Goal: Communication & Community: Answer question/provide support

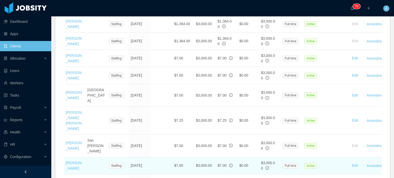
scroll to position [386, 0]
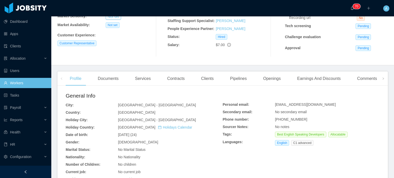
scroll to position [78, 0]
click at [364, 80] on div "Comments" at bounding box center [367, 79] width 28 height 14
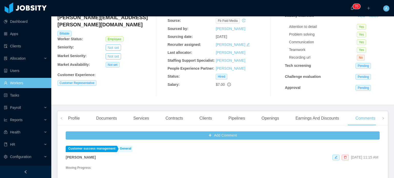
scroll to position [36, 0]
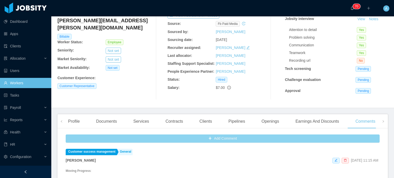
click at [242, 142] on button "Add Comment" at bounding box center [223, 139] width 314 height 8
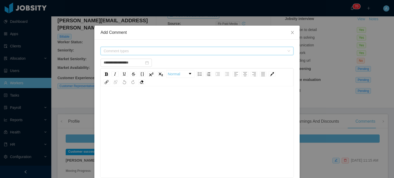
click at [216, 53] on span "Comment types" at bounding box center [194, 50] width 181 height 5
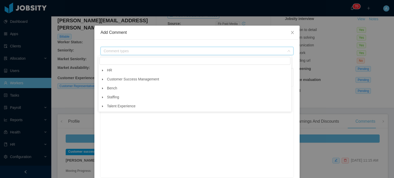
click at [103, 80] on icon "icon: caret-down" at bounding box center [102, 79] width 3 height 3
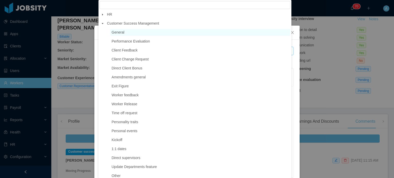
click at [118, 32] on span "General" at bounding box center [118, 32] width 13 height 4
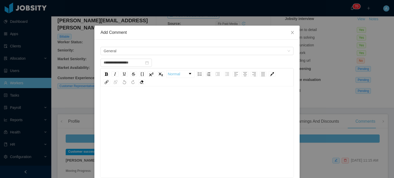
click at [105, 101] on div "rdw-editor" at bounding box center [197, 100] width 185 height 10
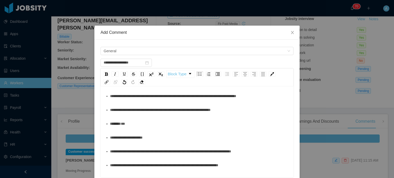
scroll to position [0, 0]
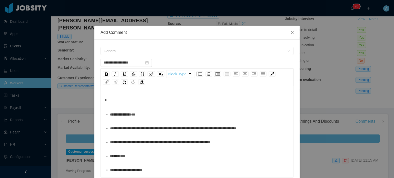
click at [110, 115] on span "**********" at bounding box center [120, 115] width 21 height 4
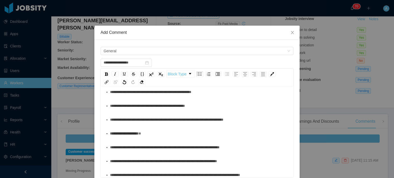
scroll to position [158, 0]
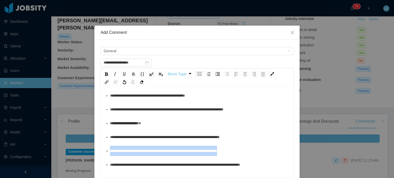
drag, startPoint x: 246, startPoint y: 151, endPoint x: 97, endPoint y: 152, distance: 149.1
click at [97, 152] on div "**********" at bounding box center [196, 141] width 205 height 203
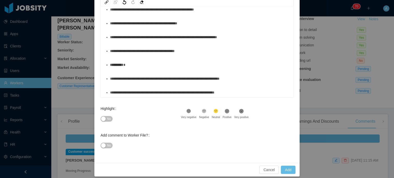
scroll to position [84, 0]
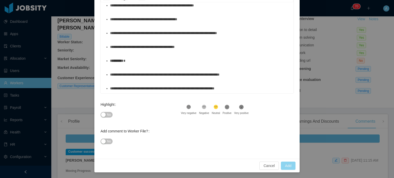
click at [286, 169] on button "Add" at bounding box center [288, 166] width 15 height 8
type input "**********"
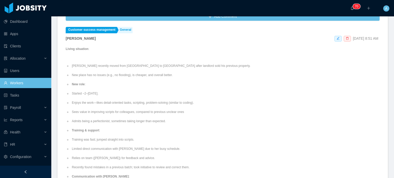
scroll to position [0, 0]
